Goal: Transaction & Acquisition: Book appointment/travel/reservation

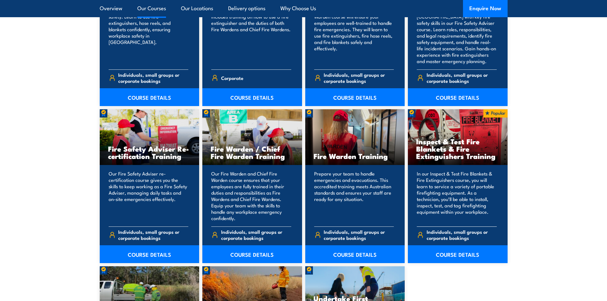
scroll to position [764, 0]
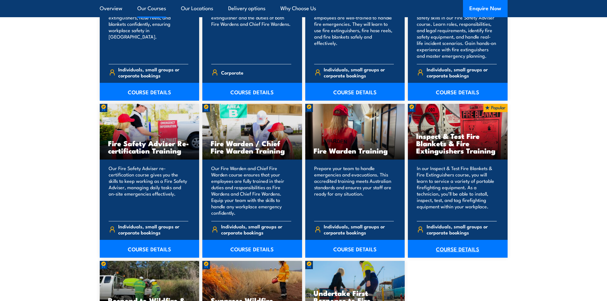
click at [451, 248] on link "COURSE DETAILS" at bounding box center [458, 249] width 100 height 18
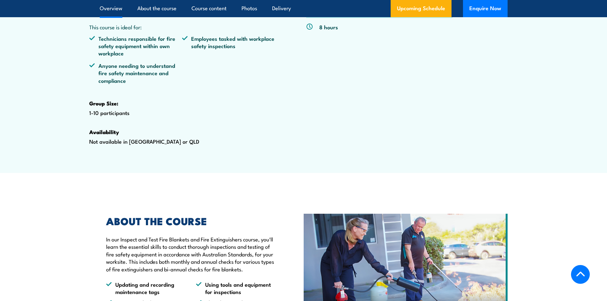
scroll to position [127, 0]
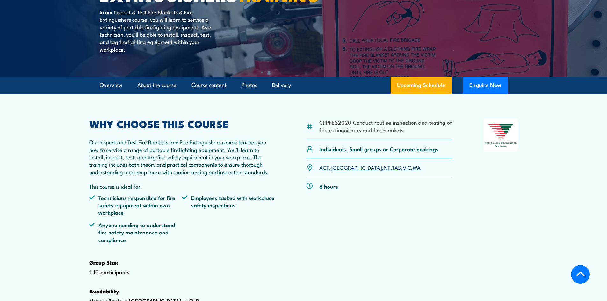
click at [403, 171] on link "VIC" at bounding box center [407, 167] width 8 height 8
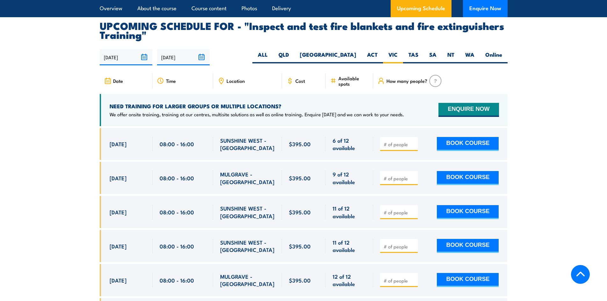
scroll to position [1087, 0]
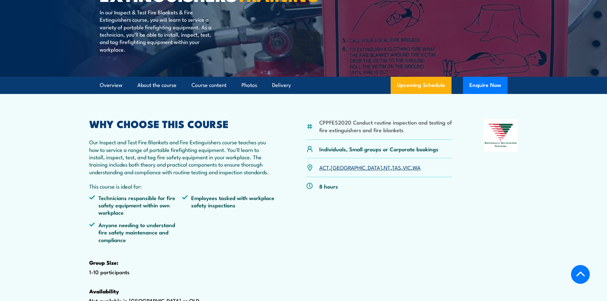
click at [338, 171] on link "[GEOGRAPHIC_DATA]" at bounding box center [356, 167] width 51 height 8
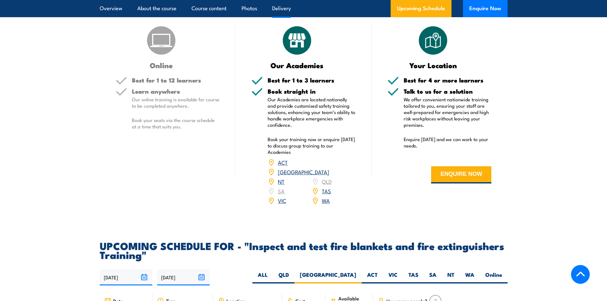
scroll to position [928, 0]
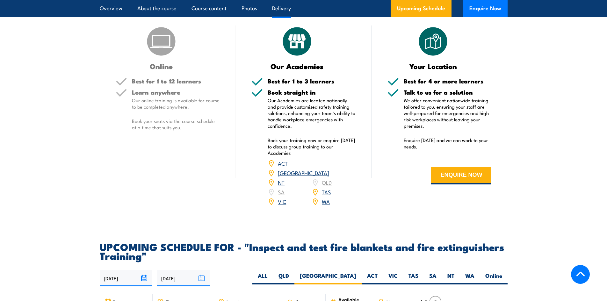
click at [325, 197] on div "ACT NSW NT QLD SA TAS VIC WA" at bounding box center [312, 183] width 88 height 48
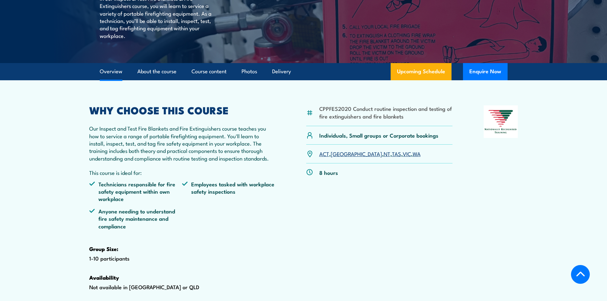
scroll to position [159, 0]
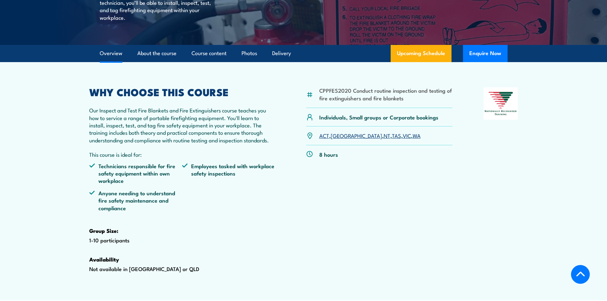
click at [384, 139] on link "NT" at bounding box center [387, 136] width 7 height 8
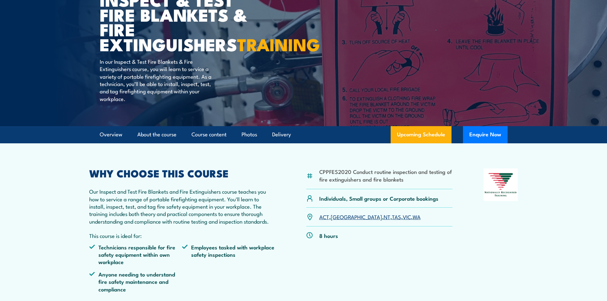
scroll to position [64, 0]
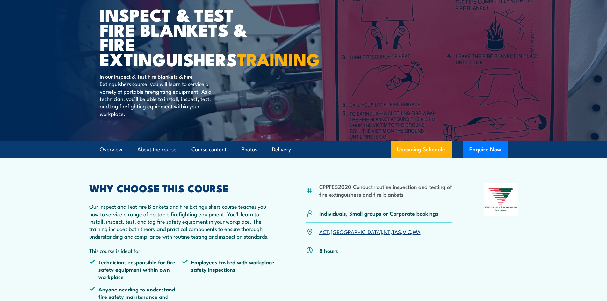
scroll to position [96, 0]
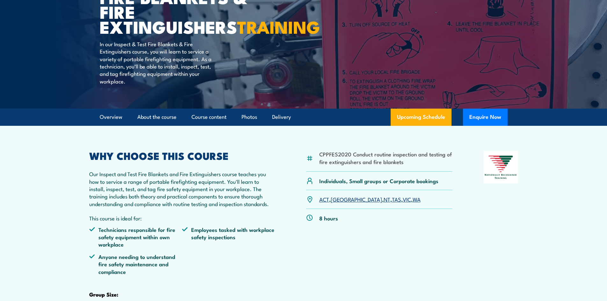
click at [384, 203] on link "NT" at bounding box center [387, 199] width 7 height 8
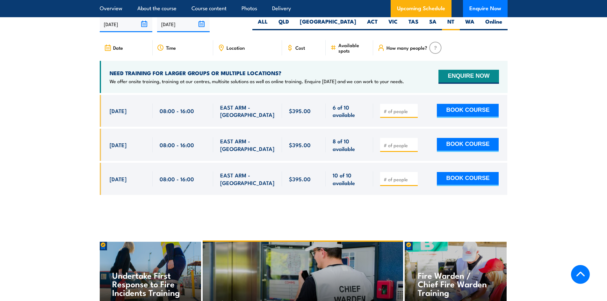
scroll to position [1183, 0]
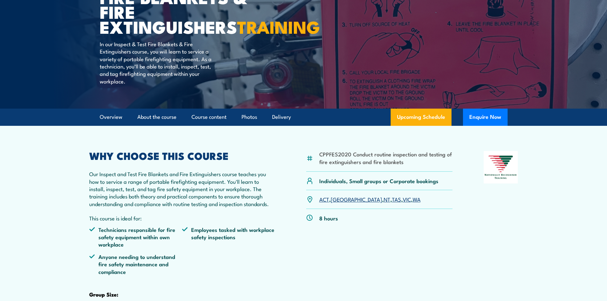
click at [403, 203] on link "VIC" at bounding box center [407, 199] width 8 height 8
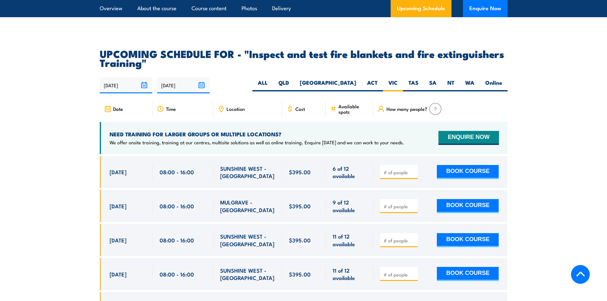
scroll to position [1119, 0]
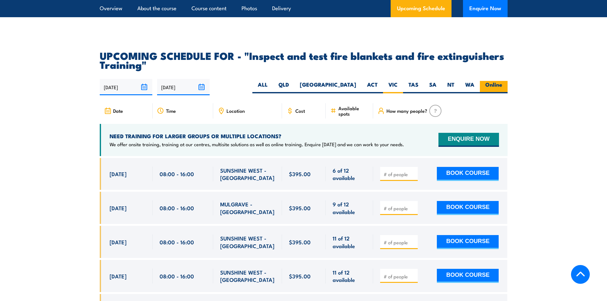
click at [493, 93] on label "Online" at bounding box center [494, 87] width 28 height 12
click at [502, 85] on input "Online" at bounding box center [504, 83] width 4 height 4
radio input "true"
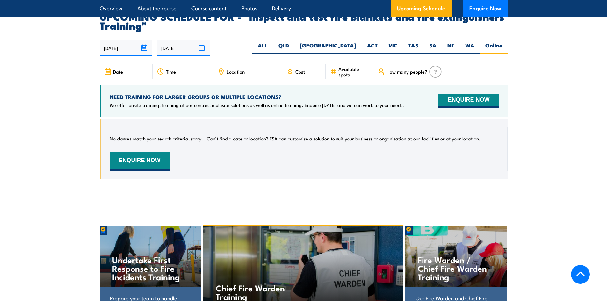
scroll to position [1119, 0]
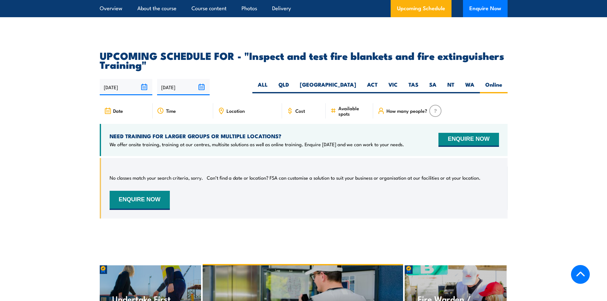
click at [221, 114] on icon at bounding box center [221, 110] width 7 height 7
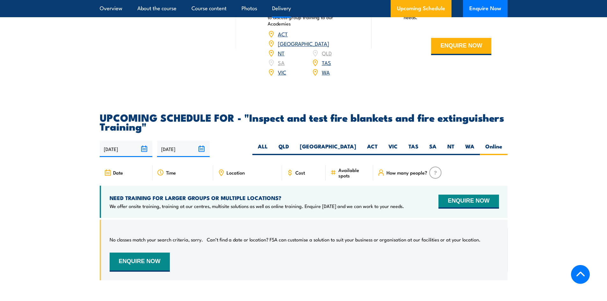
scroll to position [1024, 0]
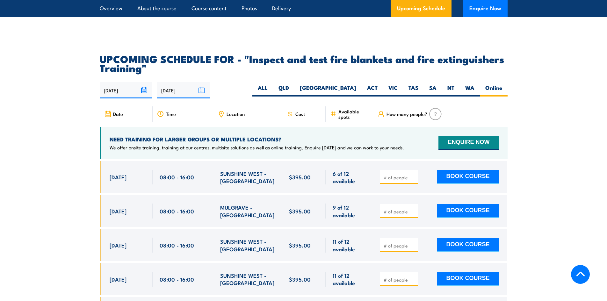
scroll to position [1119, 0]
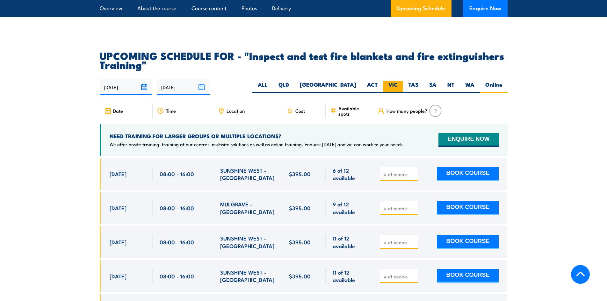
click at [395, 93] on label "VIC" at bounding box center [393, 87] width 20 height 12
click at [398, 85] on input "VIC" at bounding box center [400, 83] width 4 height 4
radio input "true"
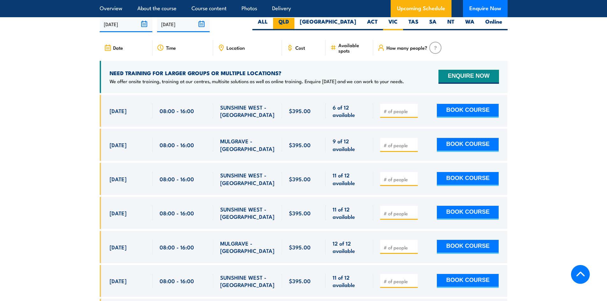
scroll to position [1183, 0]
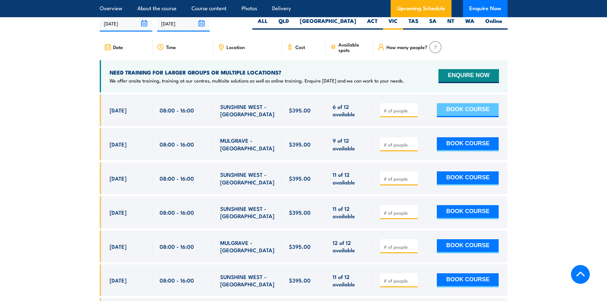
click at [471, 117] on button "BOOK COURSE" at bounding box center [468, 110] width 62 height 14
click at [413, 114] on input "1" at bounding box center [400, 110] width 32 height 6
type input "2"
click at [413, 114] on input "2" at bounding box center [400, 110] width 32 height 6
click at [459, 117] on button "BOOK COURSE" at bounding box center [468, 110] width 62 height 14
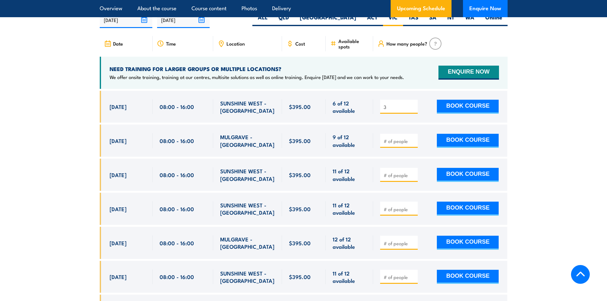
click at [414, 110] on input "3" at bounding box center [400, 107] width 32 height 6
type input "4"
click at [414, 110] on input "4" at bounding box center [400, 107] width 32 height 6
click at [477, 114] on button "BOOK COURSE" at bounding box center [468, 107] width 62 height 14
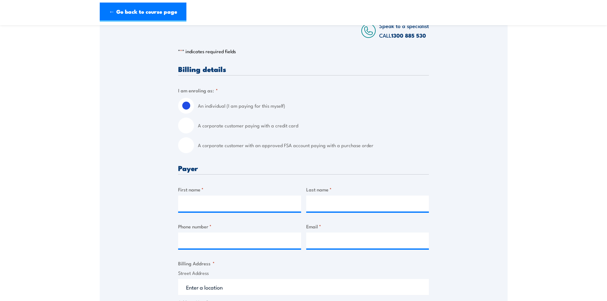
scroll to position [32, 0]
